Goal: Information Seeking & Learning: Learn about a topic

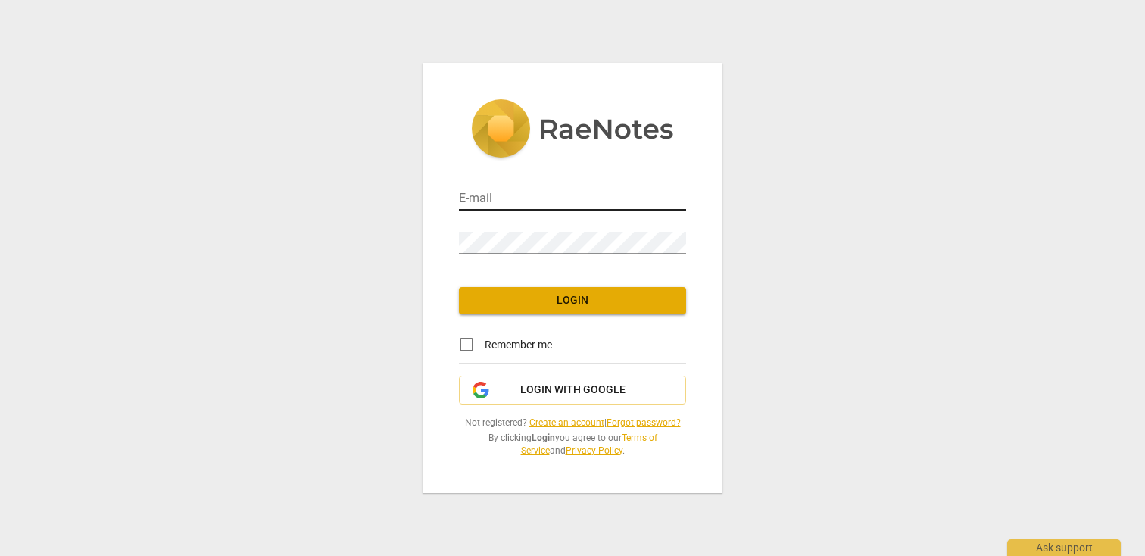
click at [484, 204] on input "email" at bounding box center [572, 200] width 227 height 22
type input "[PERSON_NAME][EMAIL_ADDRESS][DOMAIN_NAME]"
click at [523, 311] on button "Login" at bounding box center [572, 300] width 227 height 27
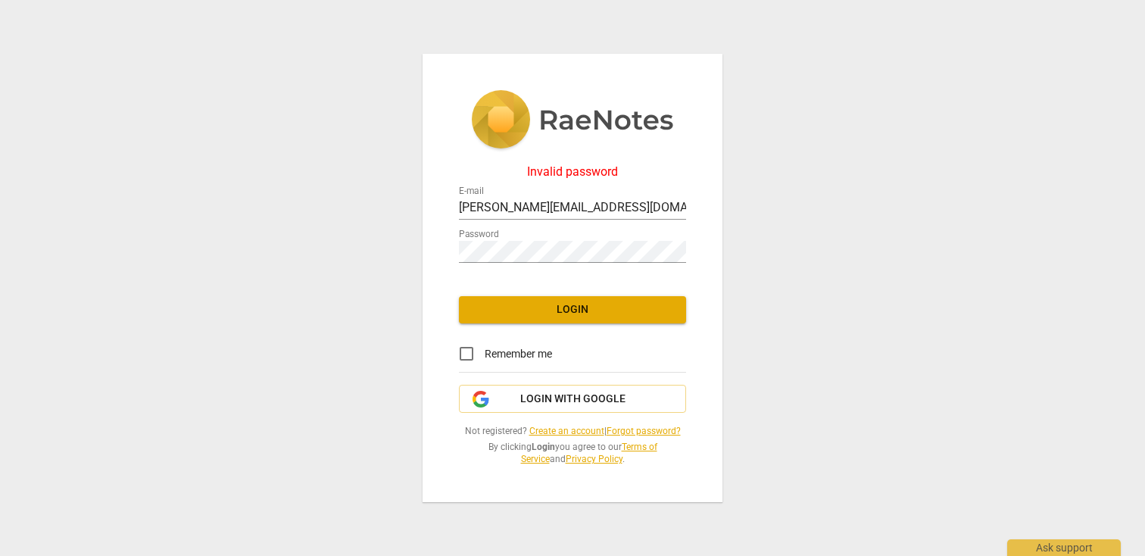
click at [466, 351] on input "Remember me" at bounding box center [466, 354] width 36 height 36
checkbox input "true"
click at [435, 248] on div "Invalid password E-mail [PERSON_NAME][EMAIL_ADDRESS][DOMAIN_NAME] Password Logi…" at bounding box center [573, 278] width 300 height 448
click at [515, 308] on span "Login" at bounding box center [572, 309] width 203 height 15
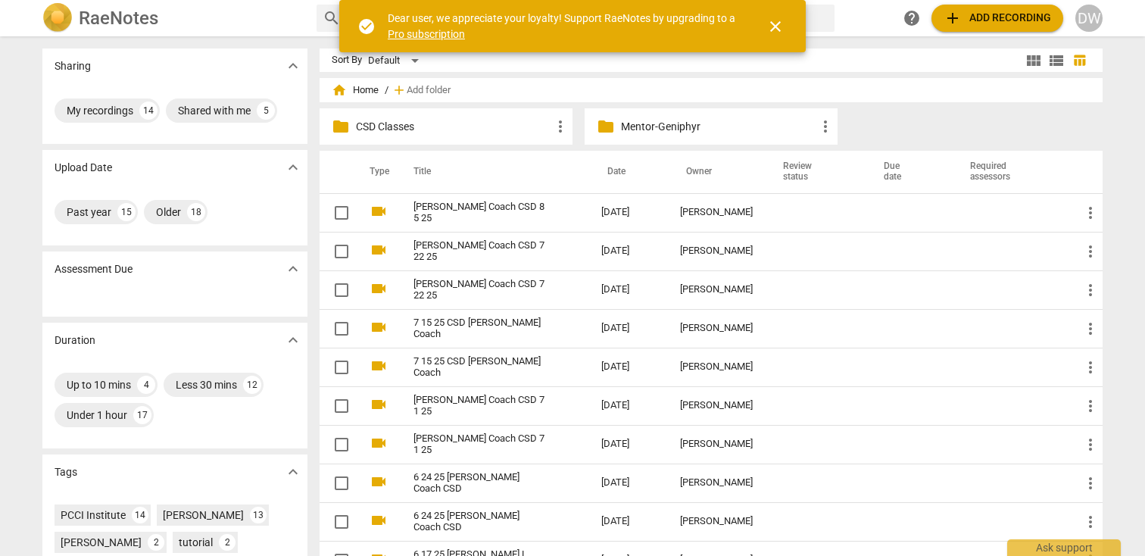
click at [673, 129] on p "Mentor-Geniphyr" at bounding box center [718, 127] width 195 height 16
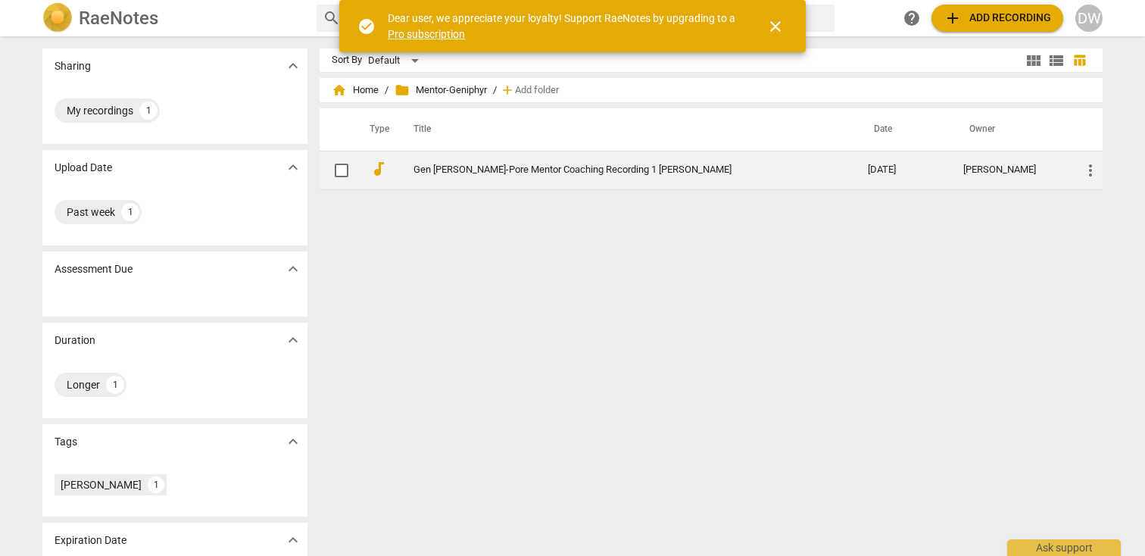
click at [651, 175] on link "Gen [PERSON_NAME]-Pore Mentor Coaching Recording 1 [PERSON_NAME]" at bounding box center [614, 169] width 400 height 11
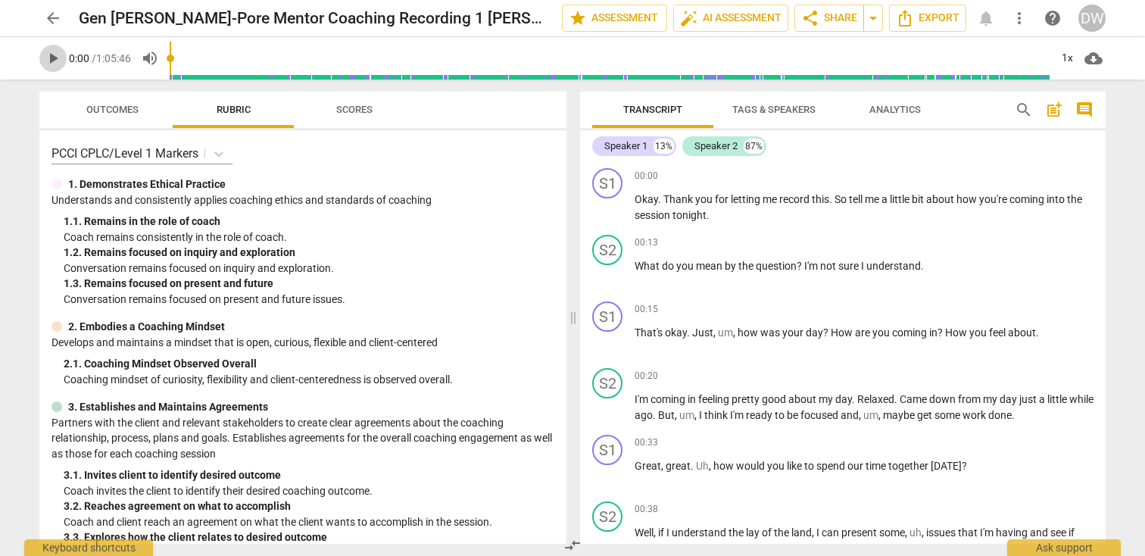
click at [49, 61] on span "play_arrow" at bounding box center [53, 58] width 18 height 18
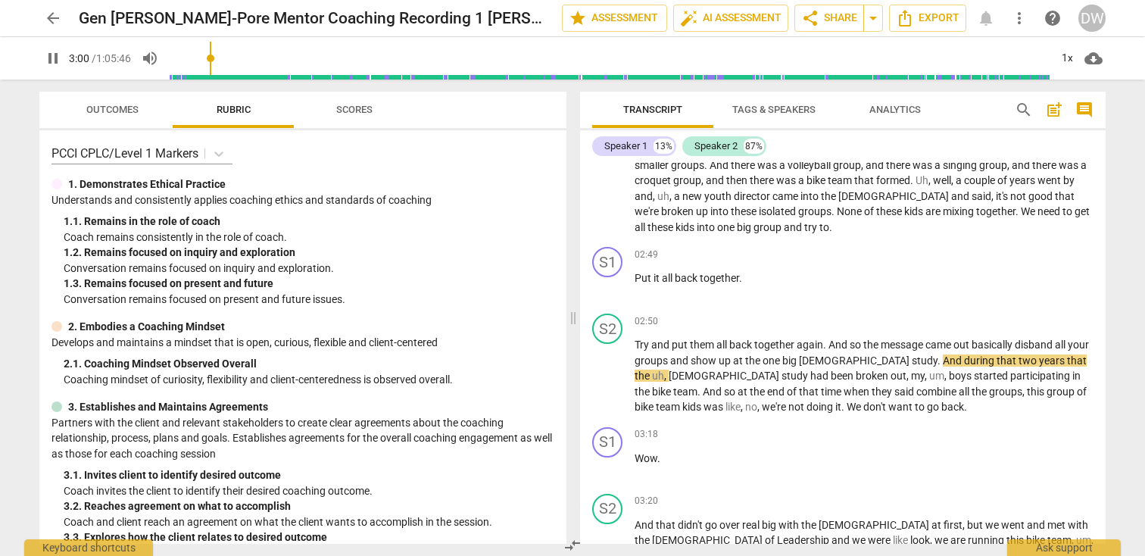
scroll to position [951, 0]
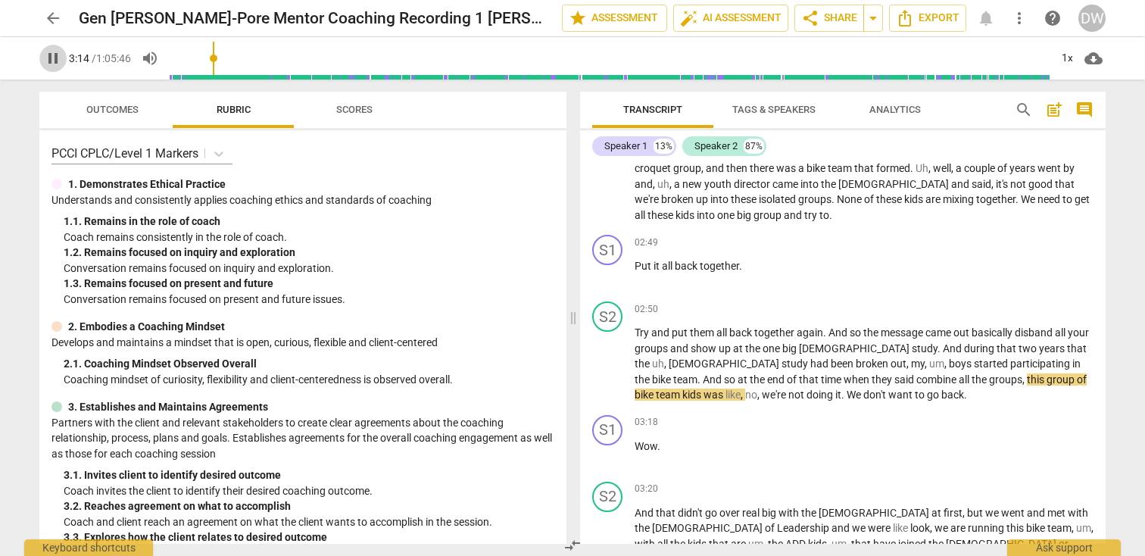
click at [54, 57] on span "pause" at bounding box center [53, 58] width 18 height 18
type input "195"
click at [1095, 61] on span "cloud_download" at bounding box center [1094, 58] width 18 height 18
click at [1142, 134] on div at bounding box center [572, 278] width 1145 height 556
click at [1088, 112] on span "comment" at bounding box center [1085, 110] width 18 height 18
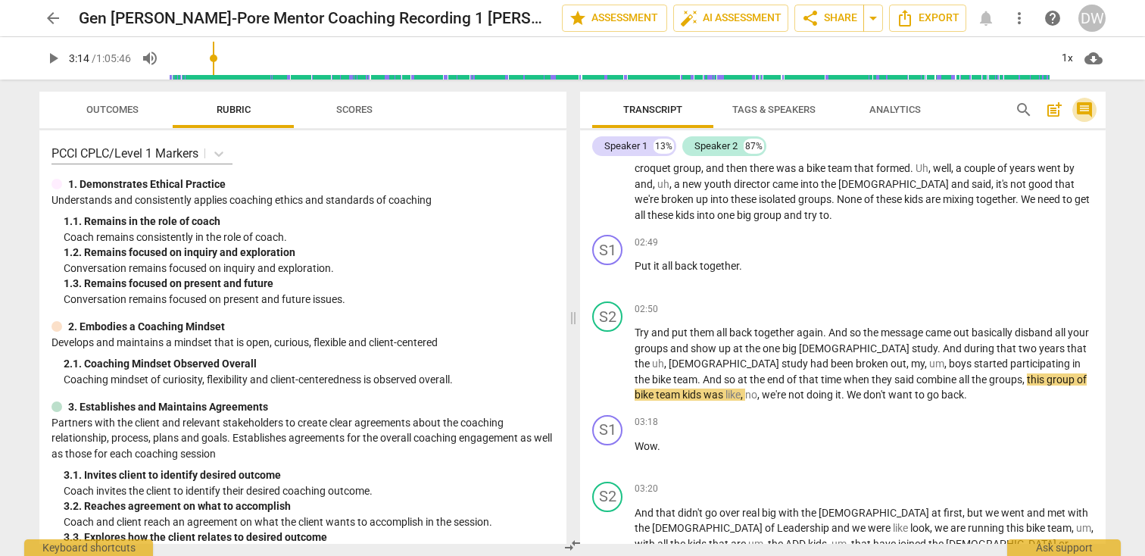
scroll to position [976, 0]
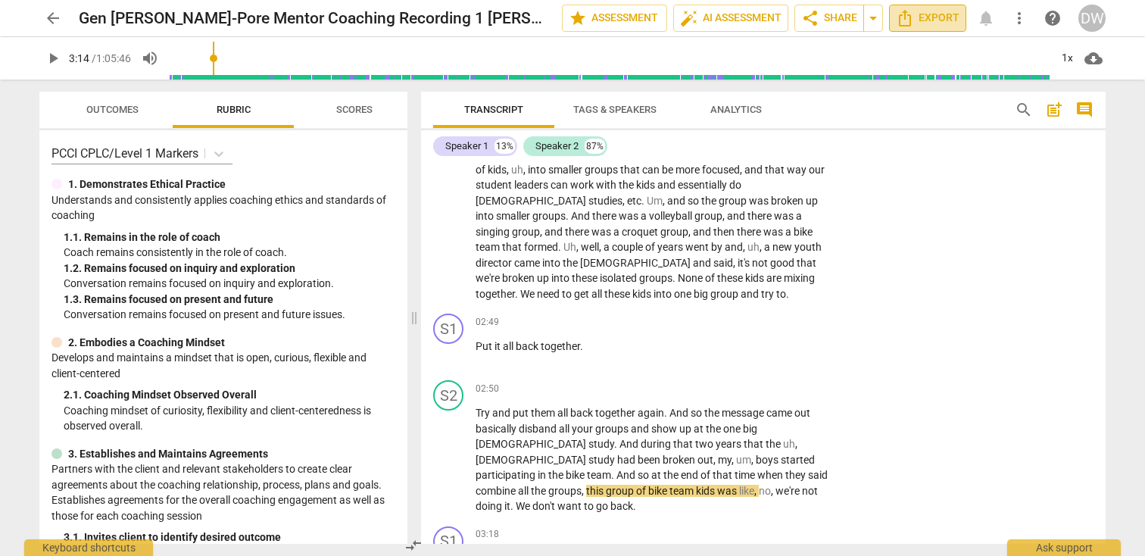
click at [917, 16] on span "Export" at bounding box center [928, 18] width 64 height 18
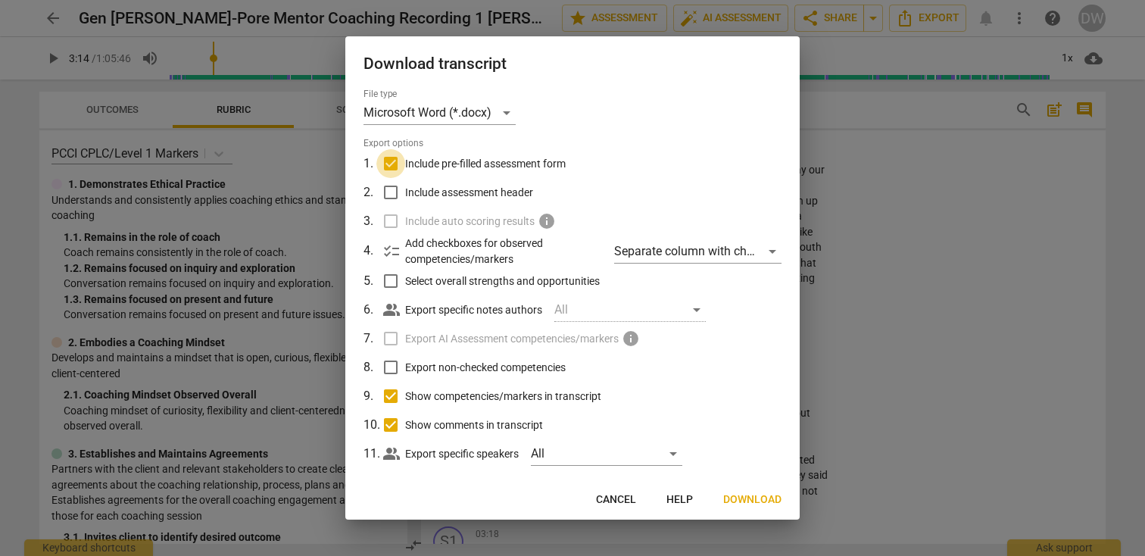
click at [394, 164] on input "Include pre-filled assessment form" at bounding box center [390, 163] width 29 height 29
checkbox input "false"
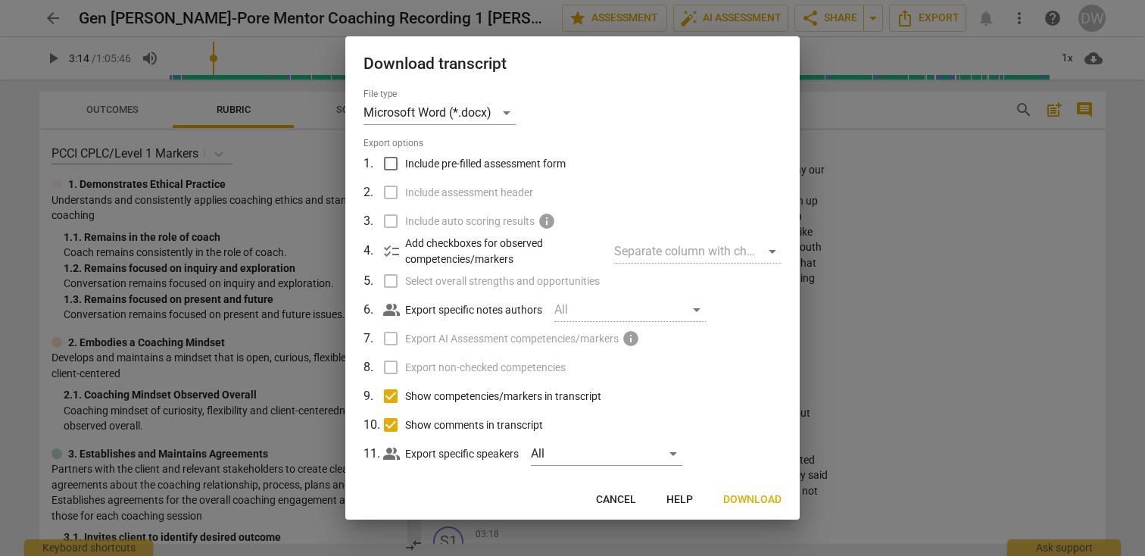
scroll to position [18, 0]
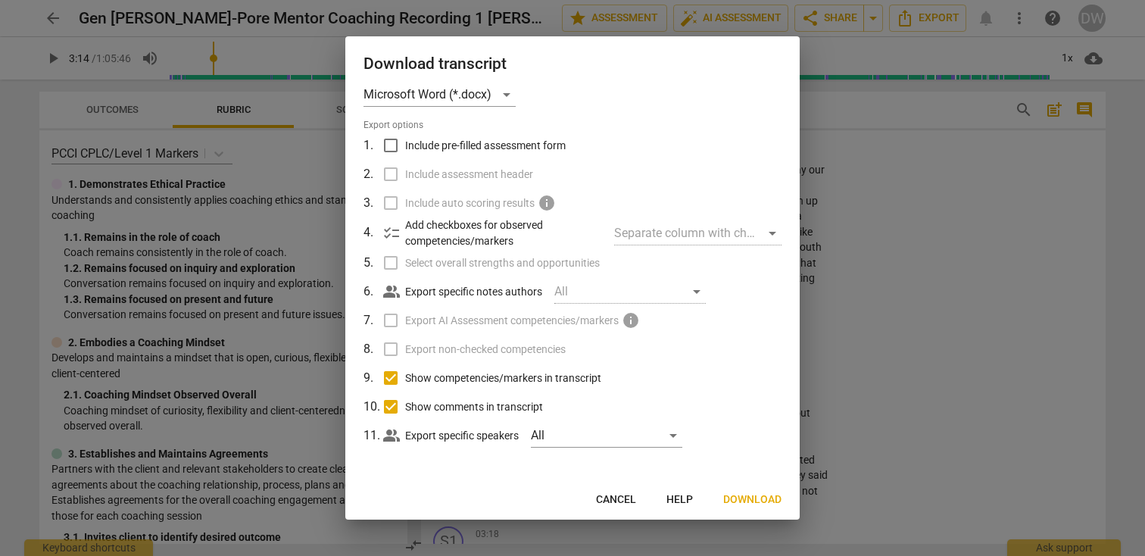
click at [757, 501] on span "Download" at bounding box center [752, 499] width 58 height 15
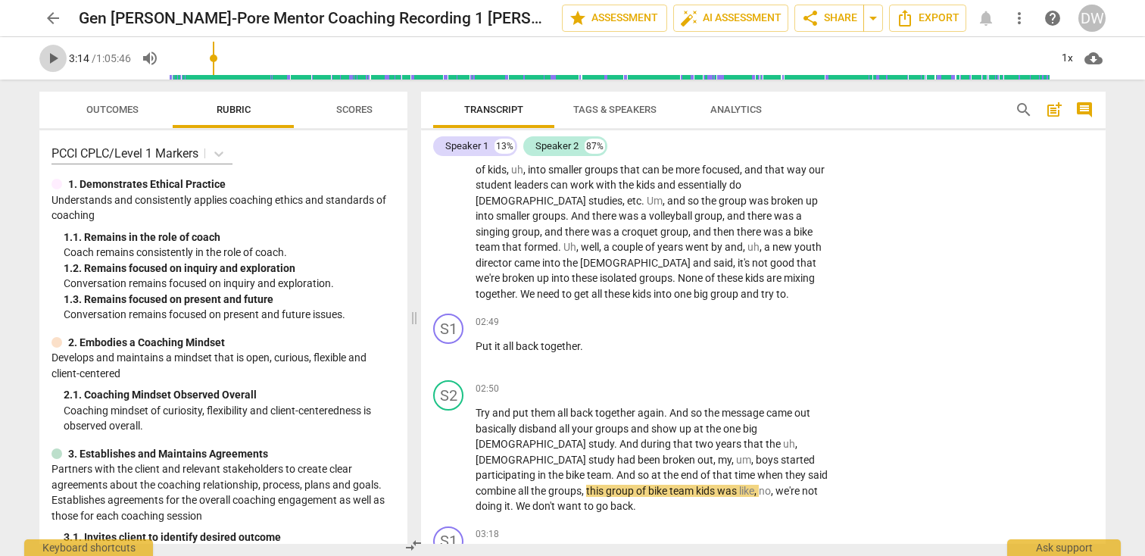
click at [55, 61] on span "play_arrow" at bounding box center [53, 58] width 18 height 18
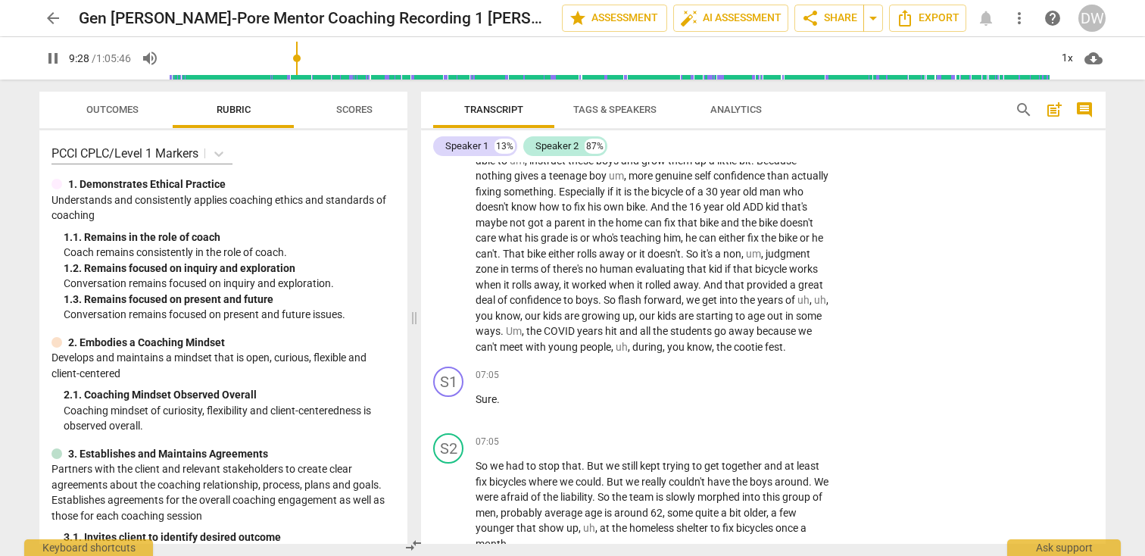
scroll to position [2746, 0]
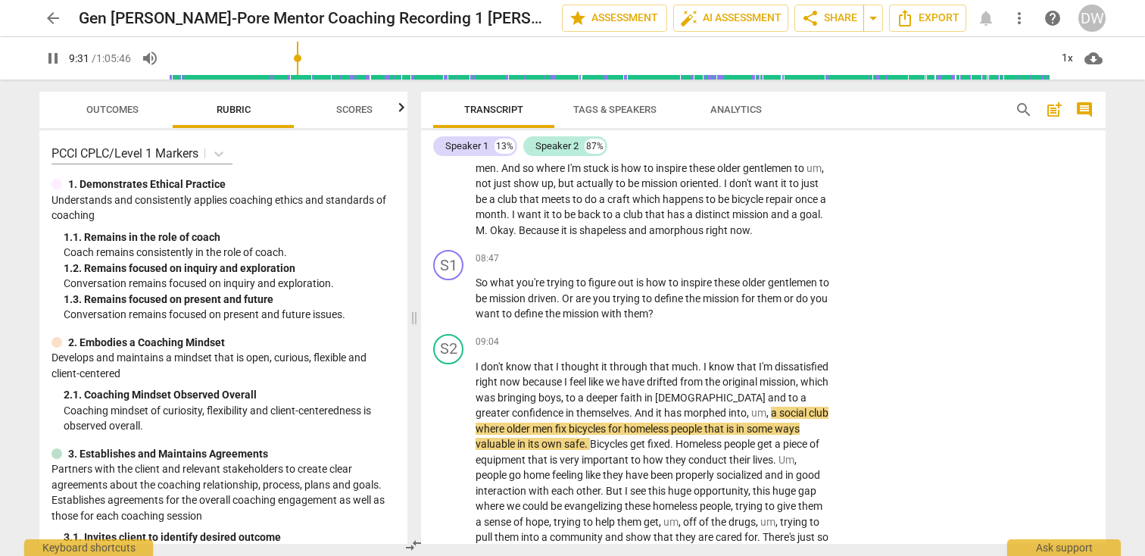
click at [52, 61] on span "pause" at bounding box center [53, 58] width 18 height 18
click at [50, 58] on span "play_arrow" at bounding box center [53, 58] width 18 height 18
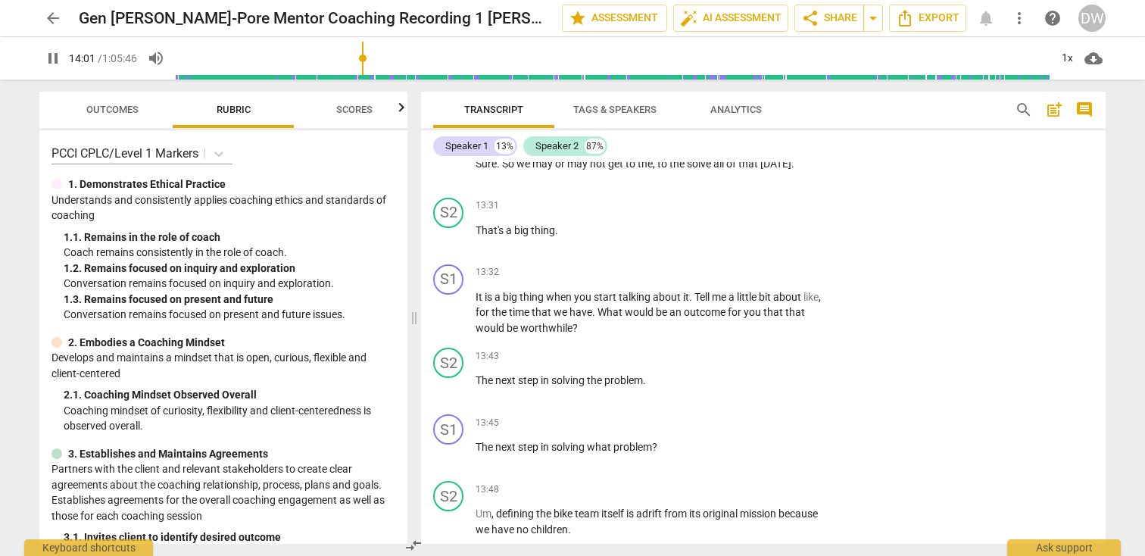
scroll to position [4367, 0]
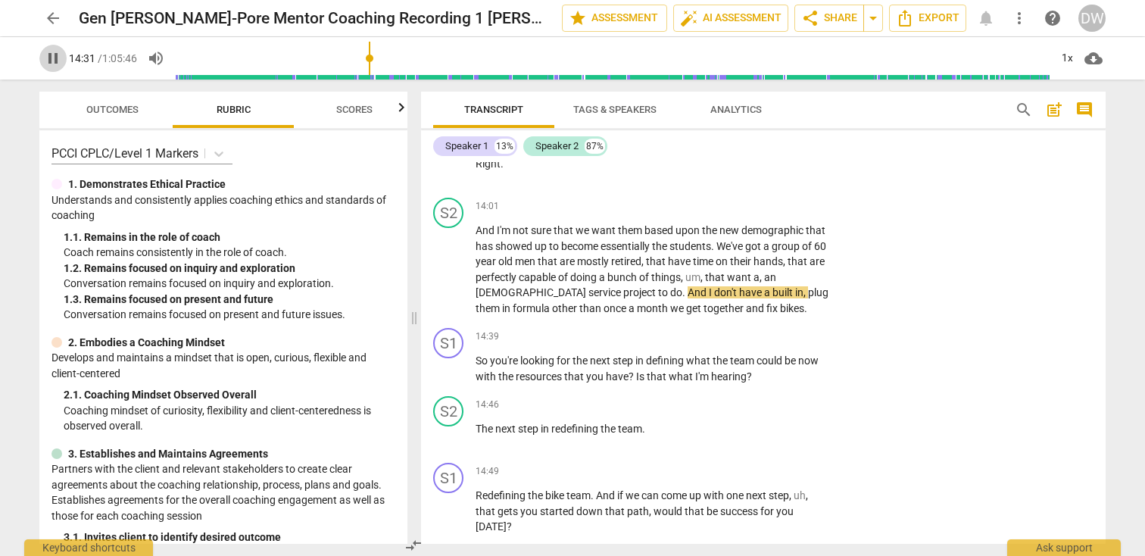
click at [51, 60] on span "pause" at bounding box center [53, 58] width 18 height 18
click at [53, 56] on span "play_arrow" at bounding box center [53, 58] width 18 height 18
click at [53, 56] on span "pause" at bounding box center [53, 58] width 18 height 18
click at [56, 59] on span "play_arrow" at bounding box center [53, 58] width 18 height 18
click at [367, 69] on input "range" at bounding box center [613, 58] width 874 height 48
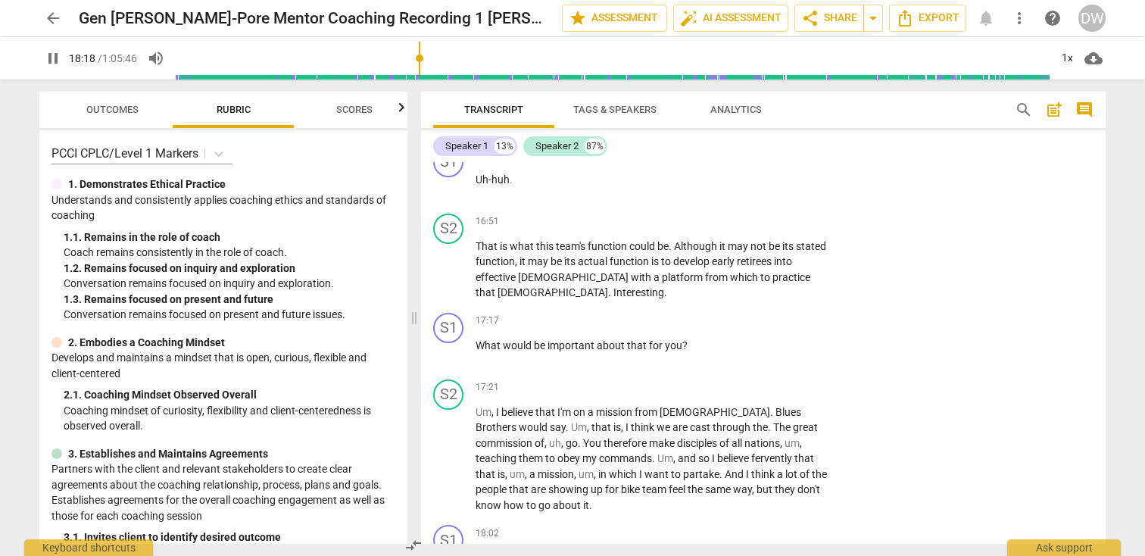
scroll to position [5570, 0]
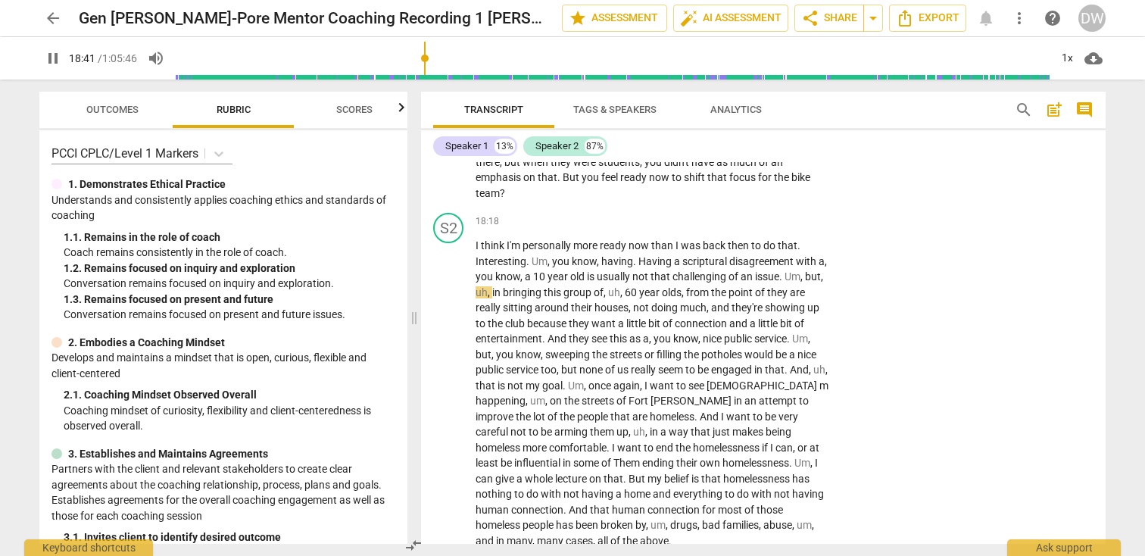
click at [57, 61] on span "pause" at bounding box center [53, 58] width 18 height 18
type input "1122"
